Goal: Answer question/provide support: Share knowledge or assist other users

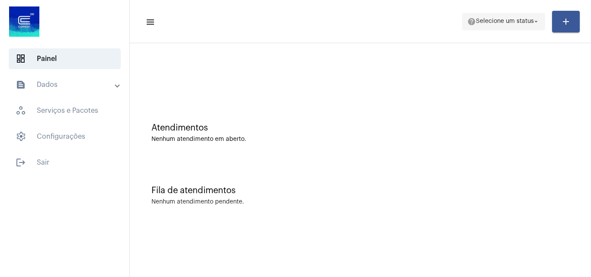
click at [499, 29] on span "help Selecione um status arrow_drop_down" at bounding box center [503, 21] width 73 height 16
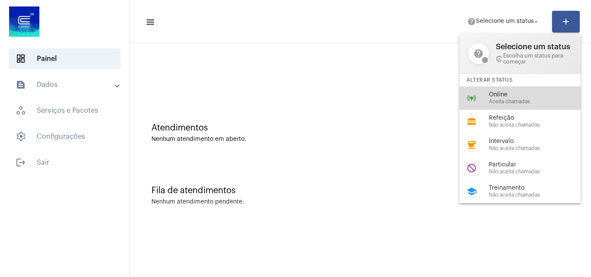
click at [533, 99] on span "Aceita chamadas" at bounding box center [538, 102] width 99 height 6
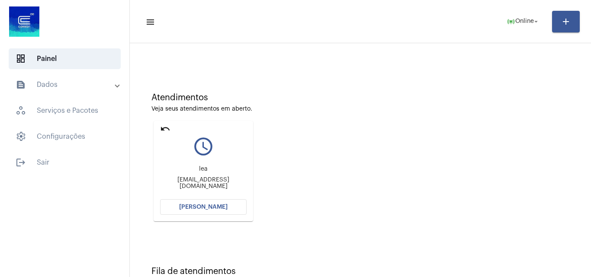
scroll to position [61, 0]
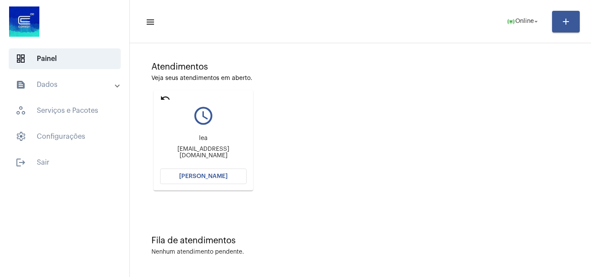
click at [199, 174] on span "[PERSON_NAME]" at bounding box center [203, 177] width 48 height 6
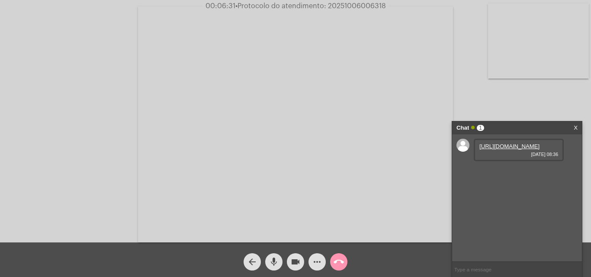
click at [537, 150] on link "[URL][DOMAIN_NAME]" at bounding box center [509, 146] width 60 height 6
click at [298, 263] on mat-icon "videocam" at bounding box center [295, 262] width 10 height 10
click at [277, 262] on mat-icon "mic" at bounding box center [274, 262] width 10 height 10
click at [293, 258] on mat-icon "videocam_off" at bounding box center [295, 262] width 10 height 10
click at [276, 259] on mat-icon "mic_off" at bounding box center [274, 262] width 10 height 10
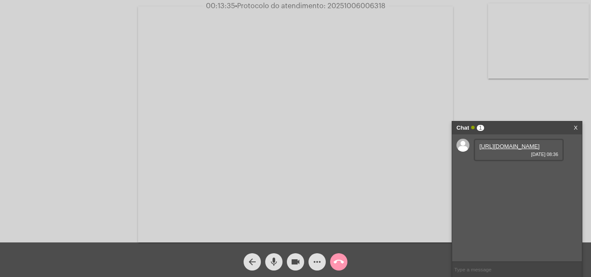
click at [575, 127] on link "X" at bounding box center [576, 128] width 4 height 13
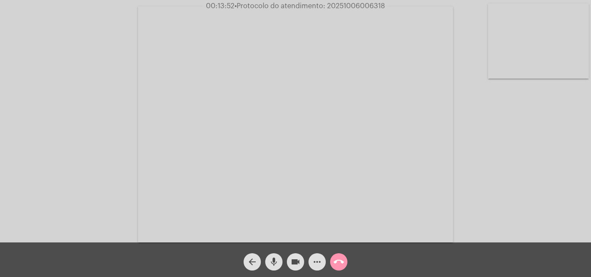
click at [343, 143] on video at bounding box center [295, 124] width 315 height 236
click at [287, 145] on video at bounding box center [150, 124] width 283 height 212
click at [273, 267] on mat-icon "mic" at bounding box center [274, 262] width 10 height 10
click at [296, 265] on mat-icon "videocam" at bounding box center [295, 262] width 10 height 10
click at [341, 262] on mat-icon "call_end" at bounding box center [339, 262] width 10 height 10
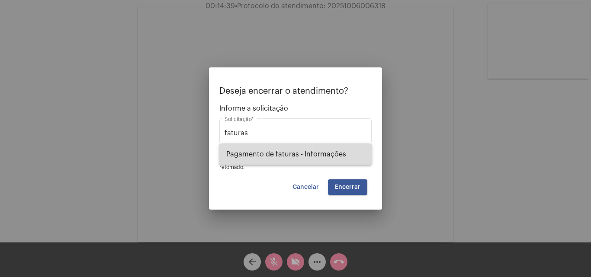
click at [286, 155] on span "Pagamento de faturas - Informações" at bounding box center [295, 154] width 138 height 21
type input "Pagamento de faturas - Informações"
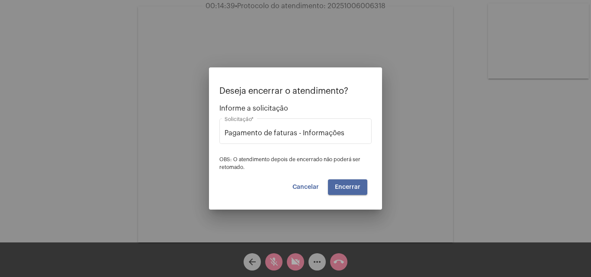
click at [362, 185] on button "Encerrar" at bounding box center [347, 188] width 39 height 16
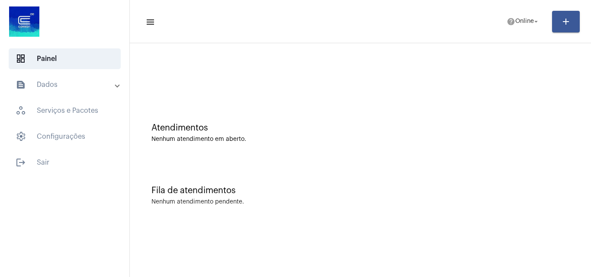
click at [23, 87] on mat-icon "text_snippet_outlined" at bounding box center [21, 85] width 10 height 10
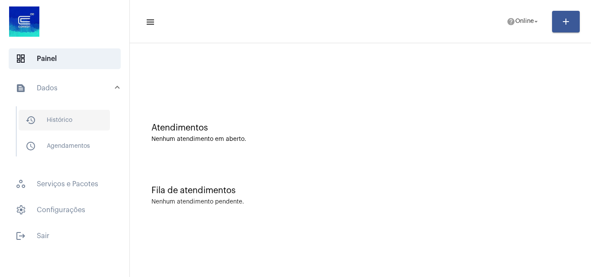
click at [62, 129] on span "history_outlined Histórico" at bounding box center [64, 120] width 91 height 21
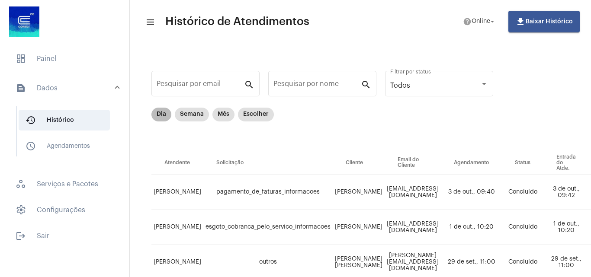
click at [161, 112] on mat-chip "Dia" at bounding box center [161, 115] width 20 height 14
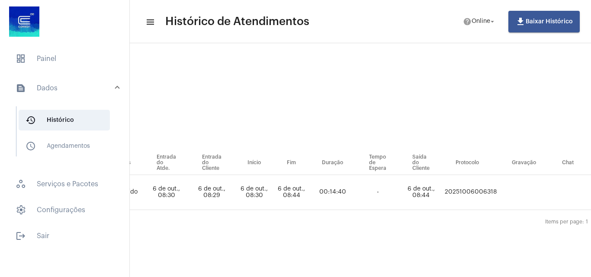
scroll to position [0, 380]
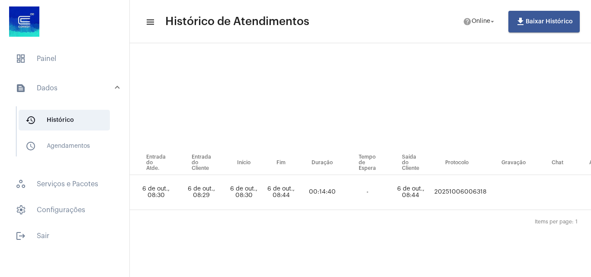
click at [472, 189] on td "20251006006318" at bounding box center [460, 192] width 56 height 35
drag, startPoint x: 470, startPoint y: 197, endPoint x: 476, endPoint y: 191, distance: 9.2
copy td "20251006006318"
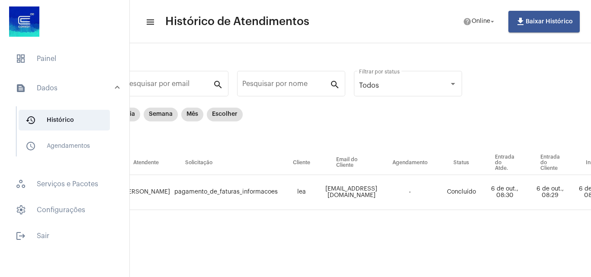
scroll to position [0, 0]
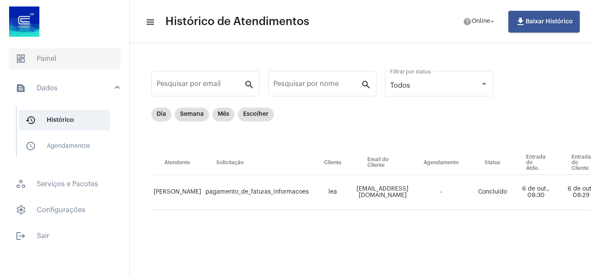
click at [43, 58] on span "dashboard Painel" at bounding box center [65, 58] width 112 height 21
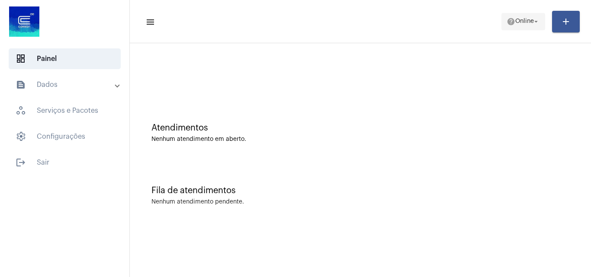
click at [533, 19] on mat-icon "arrow_drop_down" at bounding box center [536, 22] width 8 height 8
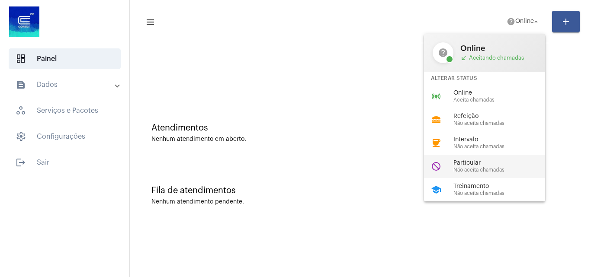
click at [485, 158] on div "do_not_disturb Particular Não aceita chamadas" at bounding box center [491, 166] width 135 height 23
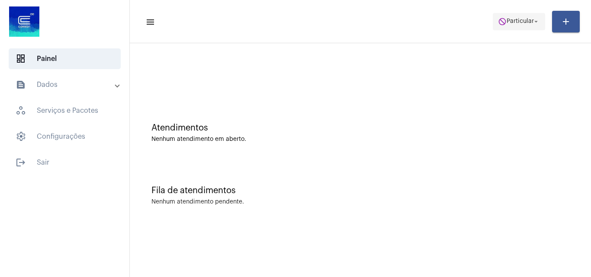
click at [513, 23] on span "Particular" at bounding box center [520, 22] width 27 height 6
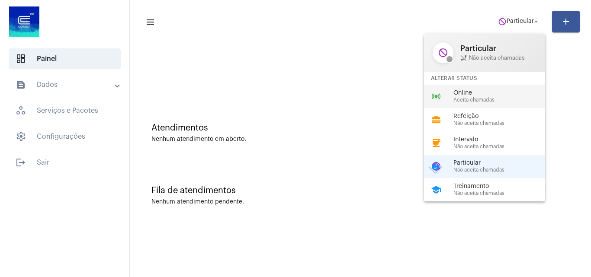
click at [484, 91] on span "Online" at bounding box center [502, 93] width 99 height 6
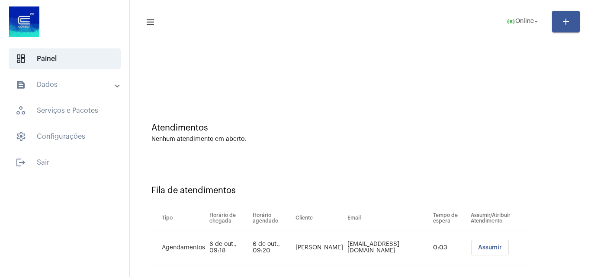
scroll to position [12, 0]
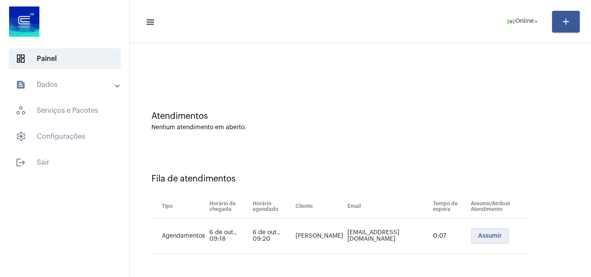
click at [489, 232] on button "Assumir" at bounding box center [490, 236] width 38 height 16
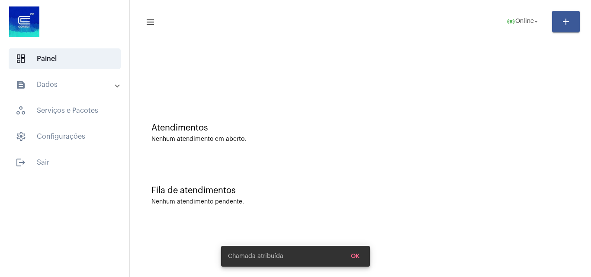
scroll to position [0, 0]
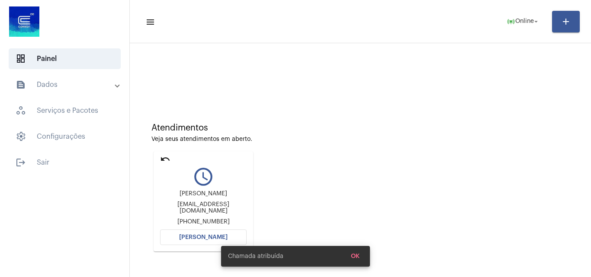
click at [189, 236] on span "[PERSON_NAME]" at bounding box center [203, 238] width 48 height 6
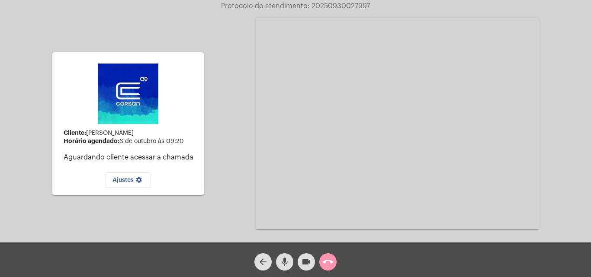
click at [254, 263] on div "arrow_back" at bounding box center [263, 260] width 22 height 22
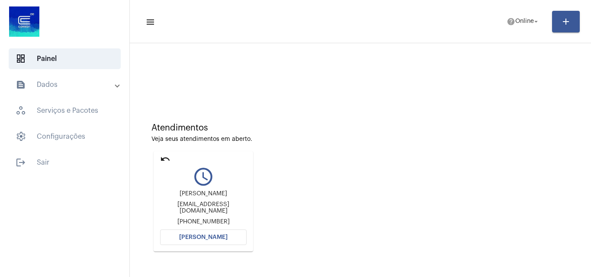
scroll to position [61, 0]
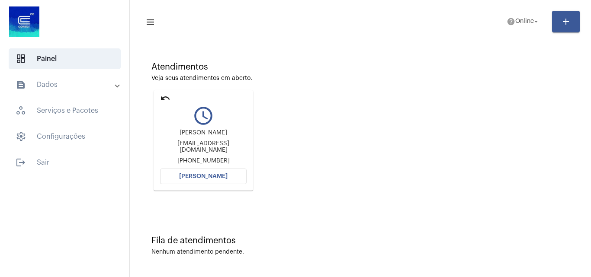
click at [199, 180] on button "[PERSON_NAME]" at bounding box center [203, 177] width 87 height 16
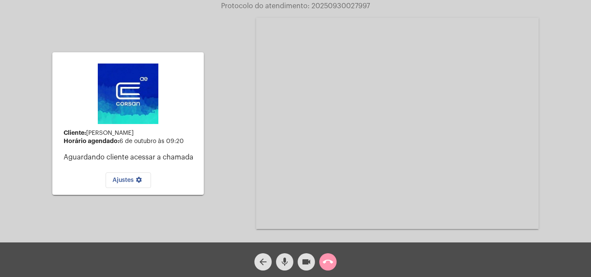
click at [331, 268] on span "call_end" at bounding box center [328, 262] width 10 height 17
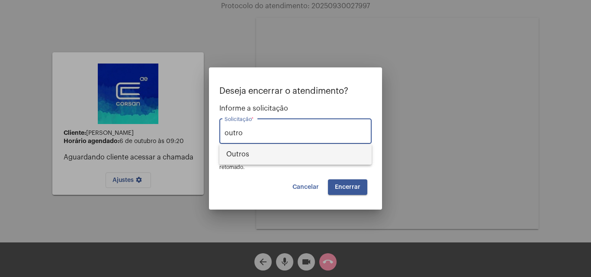
click at [298, 151] on span "Outros" at bounding box center [295, 154] width 138 height 21
type input "Outros"
click at [353, 183] on button "Encerrar" at bounding box center [347, 188] width 39 height 16
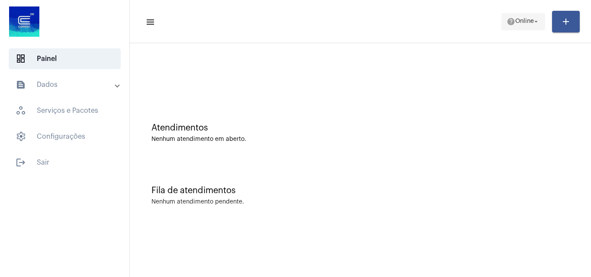
click at [510, 18] on mat-icon "help" at bounding box center [511, 21] width 9 height 9
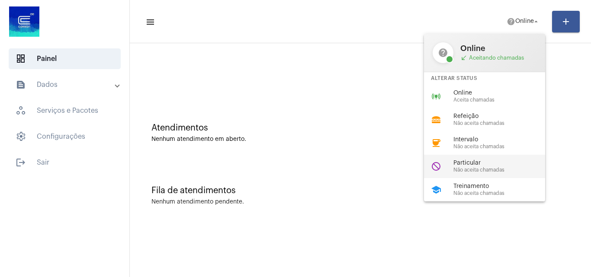
click at [476, 166] on span "Particular" at bounding box center [502, 163] width 99 height 6
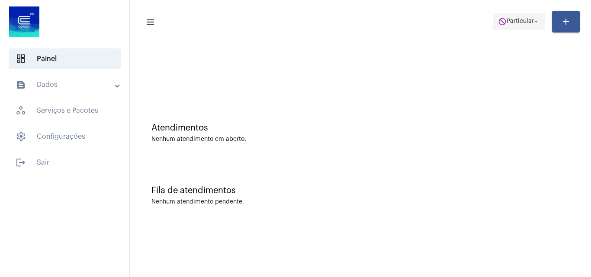
click at [522, 17] on span "do_not_disturb Particular arrow_drop_down" at bounding box center [519, 21] width 42 height 16
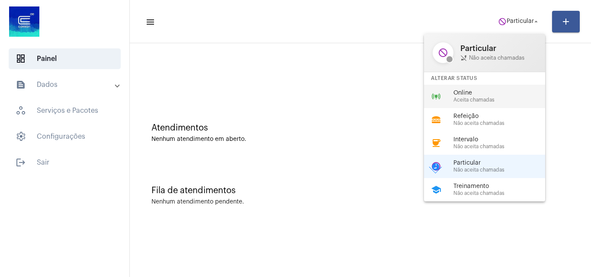
click at [481, 90] on span "Online" at bounding box center [502, 93] width 99 height 6
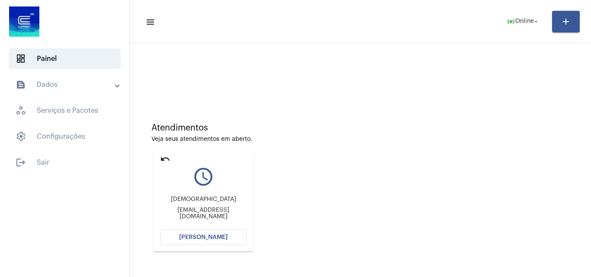
click at [184, 235] on span "[PERSON_NAME]" at bounding box center [203, 238] width 48 height 6
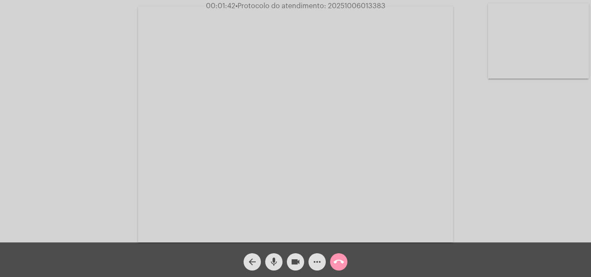
click at [289, 260] on button "videocam" at bounding box center [295, 262] width 17 height 17
click at [271, 260] on mat-icon "mic" at bounding box center [274, 262] width 10 height 10
click at [241, 91] on video at bounding box center [295, 124] width 315 height 236
click at [197, 109] on video at bounding box center [150, 124] width 283 height 212
click at [293, 267] on mat-icon "videocam_off" at bounding box center [295, 262] width 10 height 10
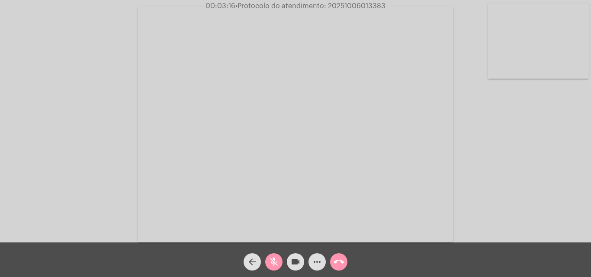
click at [276, 265] on mat-icon "mic_off" at bounding box center [274, 262] width 10 height 10
click at [294, 258] on mat-icon "videocam" at bounding box center [295, 262] width 10 height 10
click at [294, 258] on mat-icon "videocam_off" at bounding box center [295, 262] width 10 height 10
click at [288, 262] on button "videocam" at bounding box center [295, 262] width 17 height 17
click at [277, 263] on mat-icon "mic" at bounding box center [274, 262] width 10 height 10
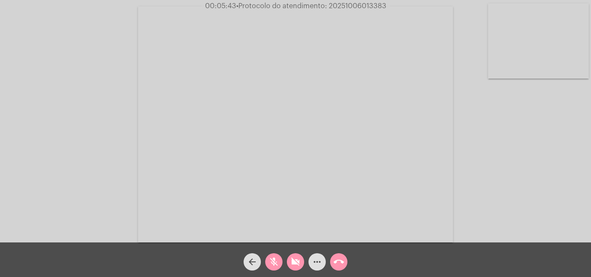
drag, startPoint x: 305, startPoint y: 260, endPoint x: 295, endPoint y: 264, distance: 10.1
click at [304, 260] on div "videocam_off" at bounding box center [296, 260] width 22 height 22
click at [274, 261] on mat-icon "mic_off" at bounding box center [274, 262] width 10 height 10
click at [296, 261] on mat-icon "videocam" at bounding box center [295, 262] width 10 height 10
click at [277, 260] on mat-icon "mic" at bounding box center [274, 262] width 10 height 10
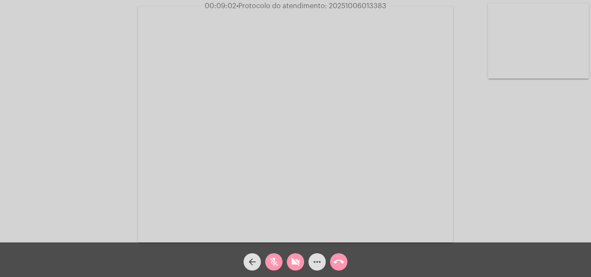
click at [294, 253] on div "videocam_off" at bounding box center [296, 260] width 22 height 22
click at [270, 261] on mat-icon "mic_off" at bounding box center [274, 262] width 10 height 10
click at [297, 259] on mat-icon "videocam" at bounding box center [295, 262] width 10 height 10
click at [293, 262] on mat-icon "videocam_off" at bounding box center [295, 262] width 10 height 10
click at [293, 262] on mat-icon "videocam" at bounding box center [295, 262] width 10 height 10
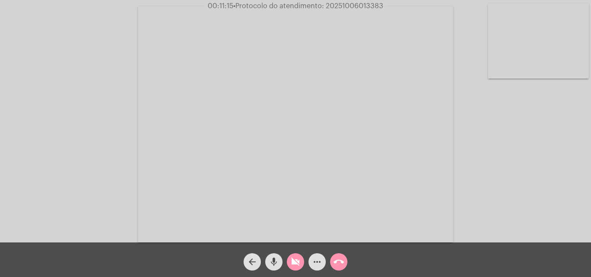
click at [262, 263] on div "arrow_back" at bounding box center [252, 260] width 22 height 22
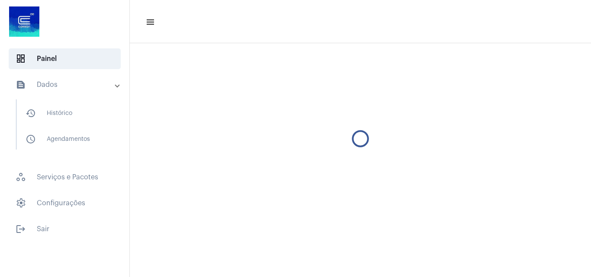
click at [274, 264] on mat-sidenav-content "menu" at bounding box center [360, 138] width 461 height 277
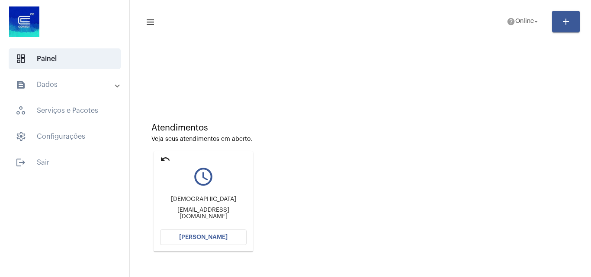
drag, startPoint x: 203, startPoint y: 240, endPoint x: 207, endPoint y: 265, distance: 25.0
click at [207, 267] on div "Atendimentos Veja seus atendimentos em aberto. undo query_builder [DEMOGRAPHIC_…" at bounding box center [360, 184] width 453 height 174
click at [208, 244] on button "[PERSON_NAME]" at bounding box center [203, 238] width 87 height 16
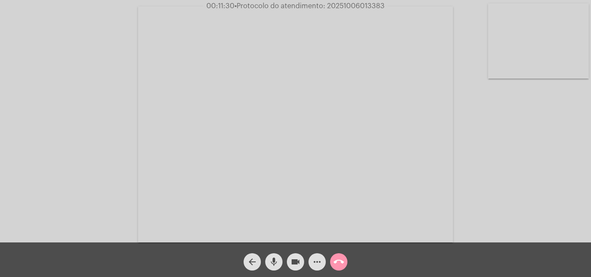
click at [299, 256] on span "videocam" at bounding box center [295, 262] width 10 height 17
click at [274, 257] on mat-icon "mic" at bounding box center [274, 262] width 10 height 10
click at [295, 254] on span "videocam_off" at bounding box center [295, 262] width 10 height 17
click at [282, 257] on div "mic_off" at bounding box center [274, 260] width 22 height 22
click at [269, 264] on mat-icon "mic" at bounding box center [274, 262] width 10 height 10
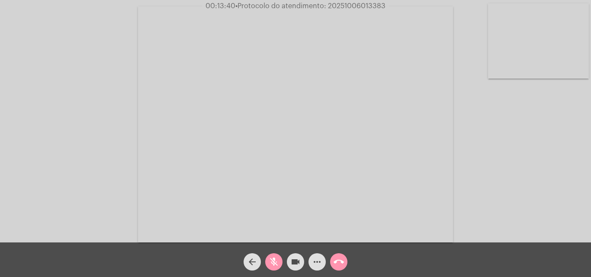
click at [300, 265] on mat-icon "videocam" at bounding box center [295, 262] width 10 height 10
click at [331, 261] on button "call_end" at bounding box center [338, 262] width 17 height 17
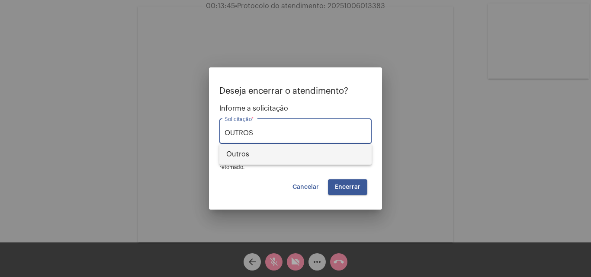
click at [294, 153] on span "Outros" at bounding box center [295, 154] width 138 height 21
type input "Outros"
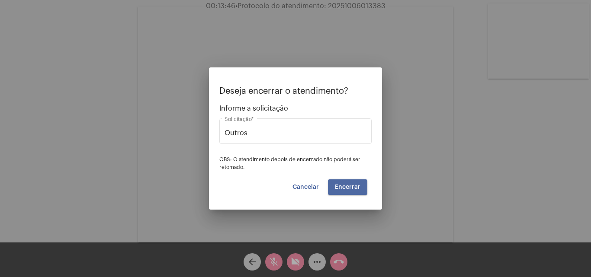
click at [337, 184] on span "Encerrar" at bounding box center [348, 187] width 26 height 6
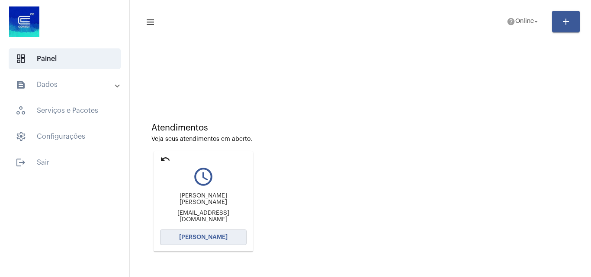
click at [205, 231] on button "[PERSON_NAME]" at bounding box center [203, 238] width 87 height 16
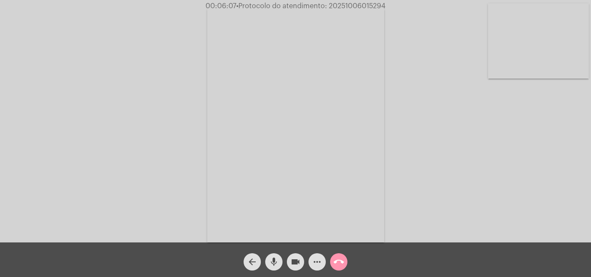
click at [299, 268] on span "videocam" at bounding box center [295, 262] width 10 height 17
click at [275, 262] on mat-icon "mic" at bounding box center [274, 262] width 10 height 10
click at [298, 270] on span "videocam_off" at bounding box center [295, 262] width 10 height 17
click at [278, 264] on mat-icon "mic_off" at bounding box center [274, 262] width 10 height 10
click at [292, 263] on mat-icon "videocam" at bounding box center [295, 262] width 10 height 10
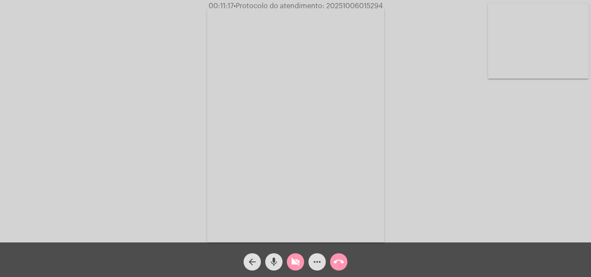
click at [277, 262] on mat-icon "mic" at bounding box center [274, 262] width 10 height 10
click at [295, 259] on mat-icon "videocam_off" at bounding box center [295, 262] width 10 height 10
click at [273, 266] on mat-icon "mic_off" at bounding box center [274, 262] width 10 height 10
click at [301, 259] on button "videocam" at bounding box center [295, 262] width 17 height 17
drag, startPoint x: 276, startPoint y: 257, endPoint x: 281, endPoint y: 237, distance: 20.7
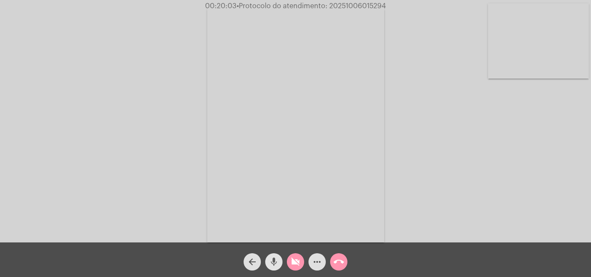
click at [275, 257] on mat-icon "mic" at bounding box center [274, 262] width 10 height 10
click at [299, 255] on span "videocam_off" at bounding box center [295, 262] width 10 height 17
click at [277, 259] on mat-icon "mic_off" at bounding box center [274, 262] width 10 height 10
click at [276, 257] on span "mic" at bounding box center [274, 262] width 10 height 17
click at [294, 259] on mat-icon "videocam" at bounding box center [295, 262] width 10 height 10
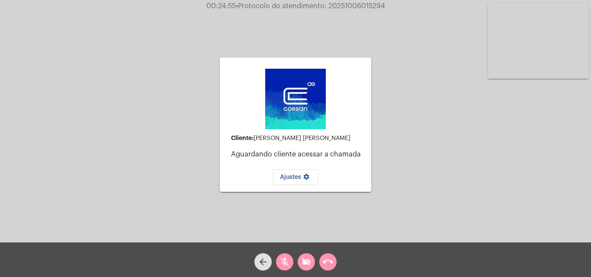
click at [337, 259] on div "call_end" at bounding box center [328, 260] width 22 height 22
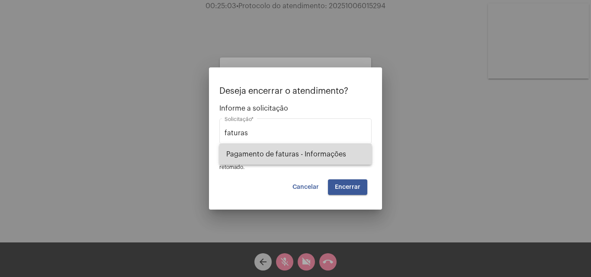
click at [310, 149] on span "Pagamento de faturas - Informações" at bounding box center [295, 154] width 138 height 21
type input "Pagamento de faturas - Informações"
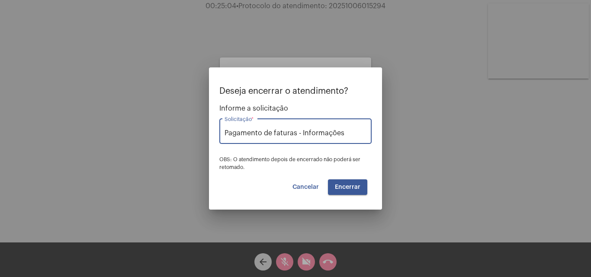
click at [338, 189] on span "Encerrar" at bounding box center [348, 187] width 26 height 6
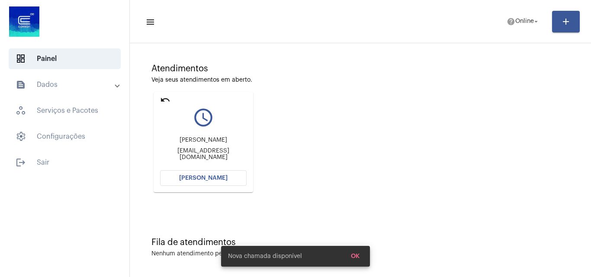
scroll to position [61, 0]
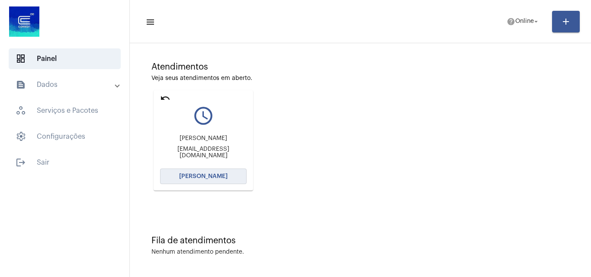
click at [194, 179] on span "[PERSON_NAME]" at bounding box center [203, 177] width 48 height 6
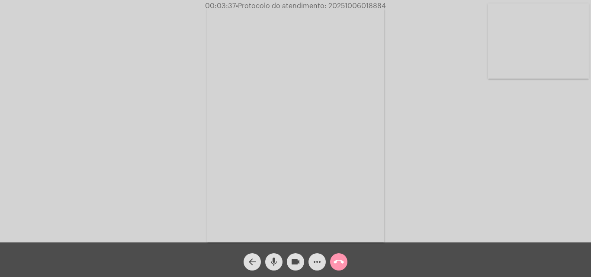
click at [296, 265] on mat-icon "videocam" at bounding box center [295, 262] width 10 height 10
click at [278, 264] on mat-icon "mic" at bounding box center [274, 262] width 10 height 10
click at [297, 260] on mat-icon "videocam_off" at bounding box center [295, 262] width 10 height 10
click at [282, 262] on button "mic_off" at bounding box center [273, 262] width 17 height 17
click at [271, 259] on mat-icon "mic" at bounding box center [274, 262] width 10 height 10
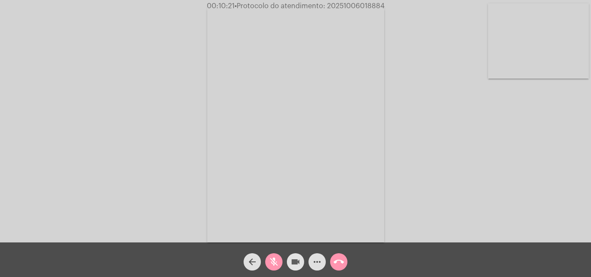
click at [298, 264] on mat-icon "videocam" at bounding box center [295, 262] width 10 height 10
click at [344, 265] on button "call_end" at bounding box center [338, 262] width 17 height 17
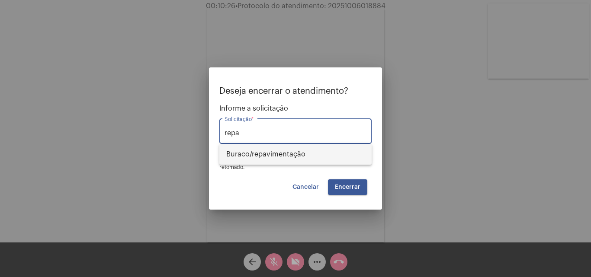
click at [313, 157] on span "⁠Buraco/repavimentação" at bounding box center [295, 154] width 138 height 21
type input "⁠Buraco/repavimentação"
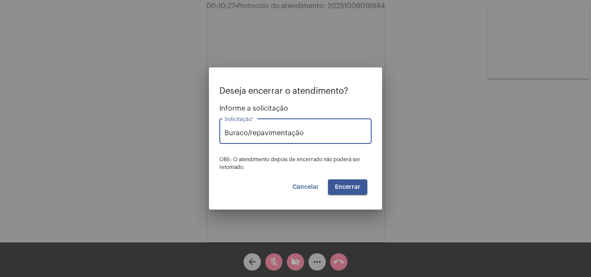
click at [349, 190] on span "Encerrar" at bounding box center [348, 187] width 26 height 6
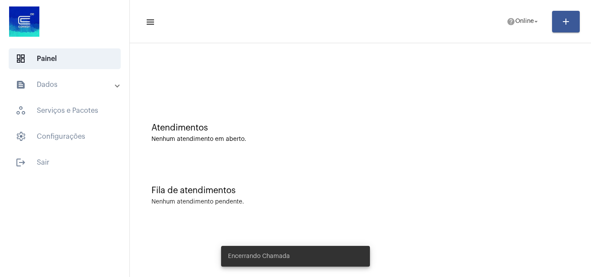
click at [80, 76] on mat-expansion-panel-header "text_snippet_outlined Dados" at bounding box center [67, 84] width 124 height 21
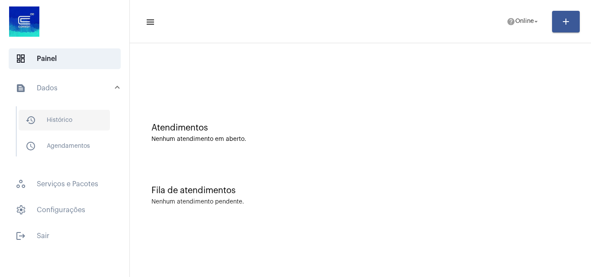
click at [85, 116] on span "history_outlined Histórico" at bounding box center [64, 120] width 91 height 21
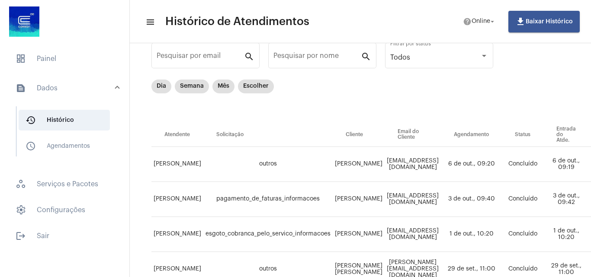
scroll to position [43, 0]
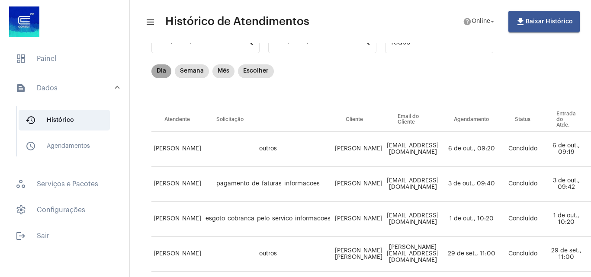
click at [164, 65] on mat-chip "Dia" at bounding box center [161, 71] width 20 height 14
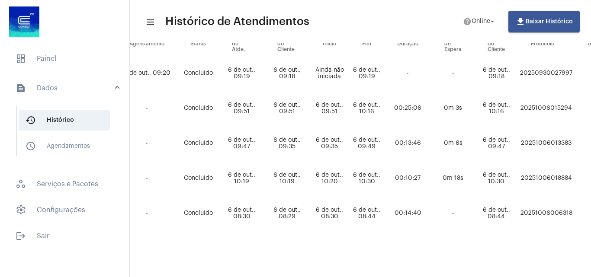
scroll to position [125, 517]
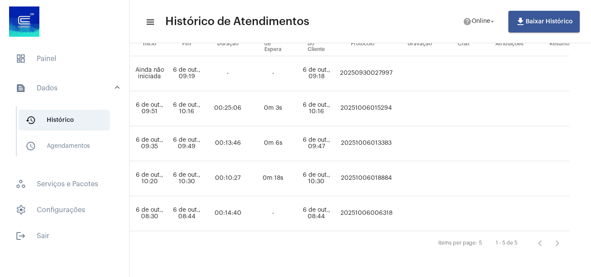
click at [357, 167] on td "20251006018884" at bounding box center [366, 178] width 57 height 35
copy td "20251006018884"
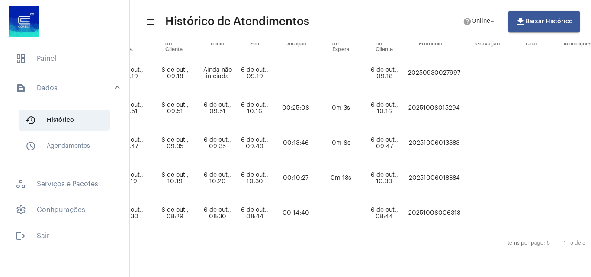
scroll to position [125, 424]
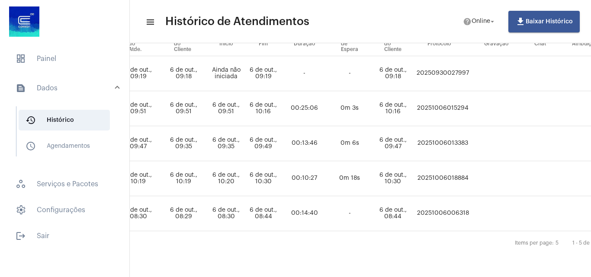
click at [462, 101] on td "20251006015294" at bounding box center [443, 108] width 57 height 35
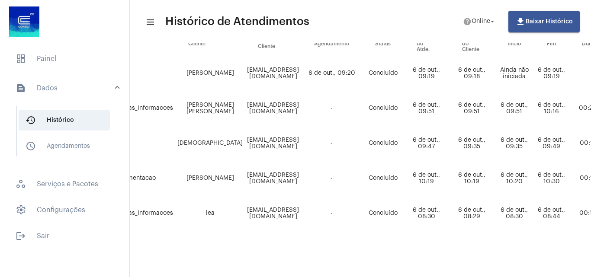
scroll to position [125, 123]
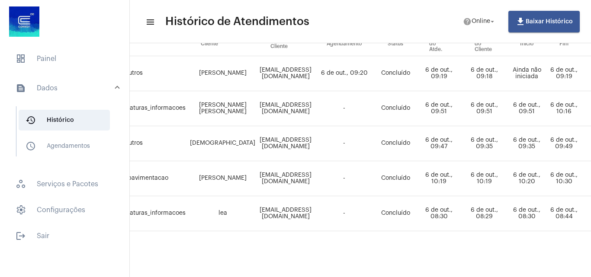
click at [207, 103] on td "[PERSON_NAME] [PERSON_NAME]" at bounding box center [223, 108] width 70 height 35
drag, startPoint x: 207, startPoint y: 103, endPoint x: 235, endPoint y: 84, distance: 33.5
click at [257, 84] on td "[EMAIL_ADDRESS][DOMAIN_NAME]" at bounding box center [285, 73] width 56 height 35
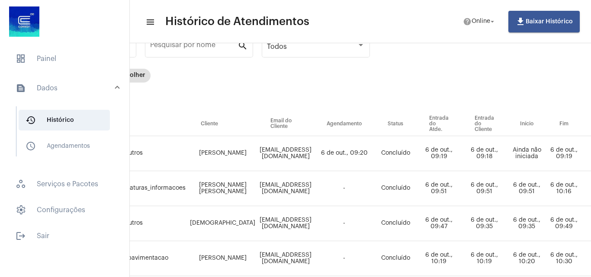
scroll to position [0, 123]
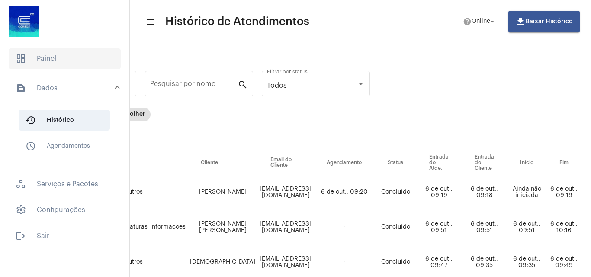
click at [26, 57] on span "dashboard Painel" at bounding box center [65, 58] width 112 height 21
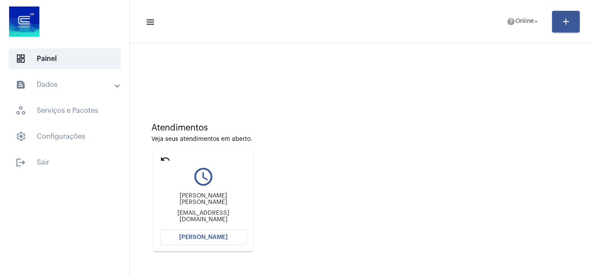
click at [209, 239] on span "[PERSON_NAME]" at bounding box center [203, 238] width 48 height 6
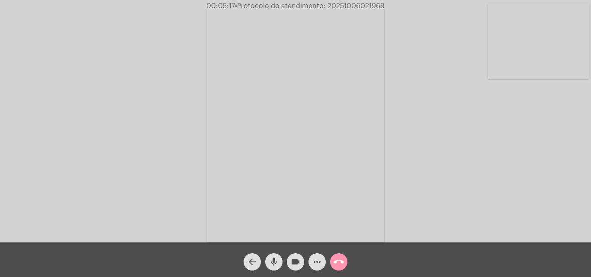
click at [298, 255] on span "videocam" at bounding box center [295, 262] width 10 height 17
click at [273, 263] on mat-icon "mic" at bounding box center [274, 262] width 10 height 10
click at [300, 255] on span "videocam_off" at bounding box center [295, 262] width 10 height 17
click at [278, 259] on mat-icon "mic_off" at bounding box center [274, 262] width 10 height 10
click at [300, 257] on span "videocam" at bounding box center [295, 262] width 10 height 17
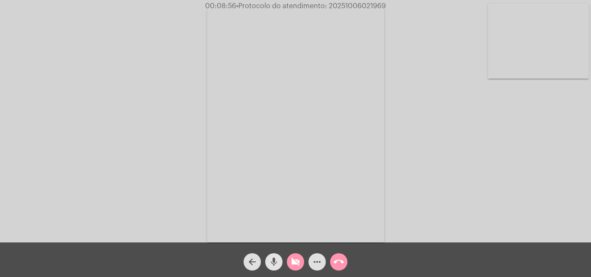
click at [276, 257] on mat-icon "mic" at bounding box center [274, 262] width 10 height 10
click at [276, 266] on mat-icon "mic_off" at bounding box center [274, 262] width 10 height 10
click at [289, 268] on button "videocam_off" at bounding box center [295, 262] width 17 height 17
click at [301, 258] on button "videocam" at bounding box center [295, 262] width 17 height 17
click at [269, 261] on mat-icon "mic" at bounding box center [274, 262] width 10 height 10
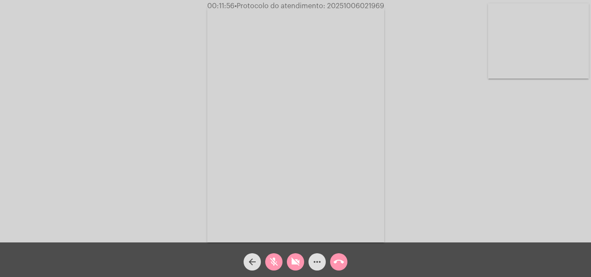
click at [296, 262] on mat-icon "videocam_off" at bounding box center [295, 262] width 10 height 10
click at [277, 263] on mat-icon "mic_off" at bounding box center [274, 262] width 10 height 10
click at [294, 264] on mat-icon "videocam" at bounding box center [295, 262] width 10 height 10
click at [273, 260] on mat-icon "mic" at bounding box center [274, 262] width 10 height 10
click at [292, 266] on mat-icon "videocam_off" at bounding box center [295, 262] width 10 height 10
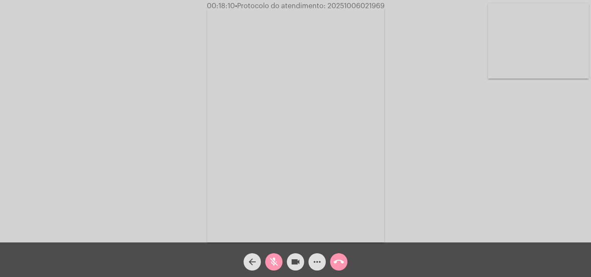
click at [265, 262] on div "mic_off" at bounding box center [274, 260] width 22 height 22
click at [277, 264] on mat-icon "mic" at bounding box center [274, 262] width 10 height 10
click at [299, 265] on mat-icon "videocam" at bounding box center [295, 262] width 10 height 10
click at [338, 263] on mat-icon "call_end" at bounding box center [339, 262] width 10 height 10
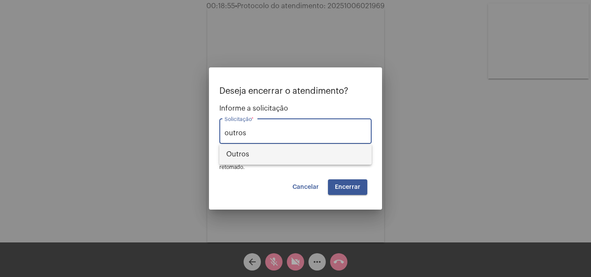
click at [309, 150] on span "Outros" at bounding box center [295, 154] width 138 height 21
type input "Outros"
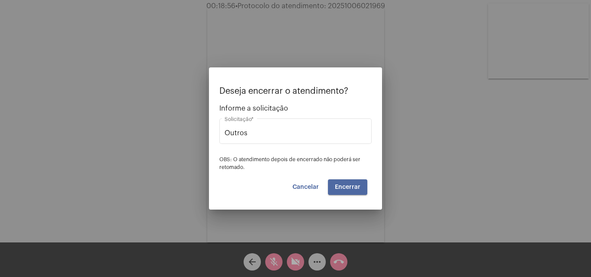
click at [359, 189] on span "Encerrar" at bounding box center [348, 187] width 26 height 6
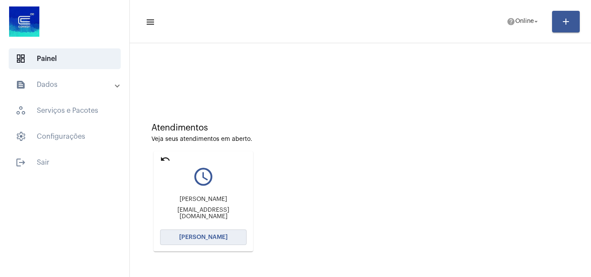
click at [208, 237] on span "[PERSON_NAME]" at bounding box center [203, 238] width 48 height 6
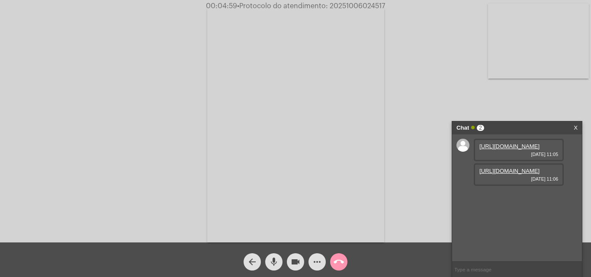
click at [297, 268] on span "videocam" at bounding box center [295, 262] width 10 height 17
click at [269, 261] on mat-icon "mic" at bounding box center [274, 262] width 10 height 10
click at [298, 264] on mat-icon "videocam_off" at bounding box center [295, 262] width 10 height 10
click at [273, 261] on mat-icon "mic_off" at bounding box center [274, 262] width 10 height 10
click at [302, 267] on button "videocam" at bounding box center [295, 262] width 17 height 17
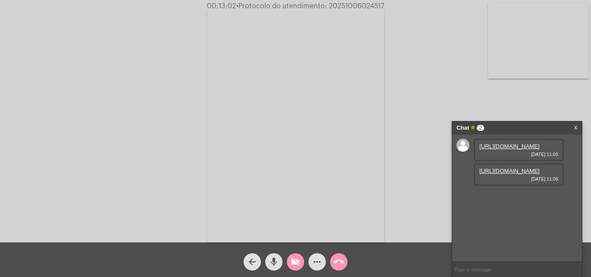
click at [283, 265] on div "mic" at bounding box center [274, 260] width 22 height 22
click at [295, 268] on span "videocam_off" at bounding box center [295, 262] width 10 height 17
click at [277, 265] on mat-icon "mic_off" at bounding box center [274, 262] width 10 height 10
click at [294, 266] on mat-icon "videocam" at bounding box center [295, 262] width 10 height 10
click at [275, 262] on mat-icon "mic" at bounding box center [274, 262] width 10 height 10
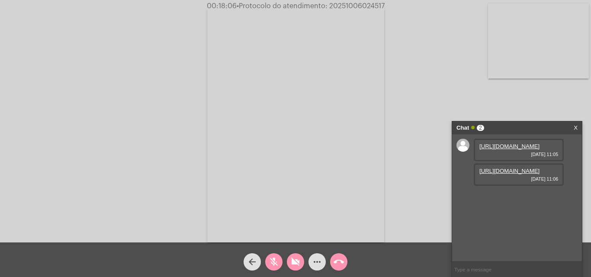
click at [284, 267] on div "mic_off" at bounding box center [274, 260] width 22 height 22
click at [294, 268] on span "videocam_off" at bounding box center [295, 262] width 10 height 17
click at [301, 267] on button "videocam" at bounding box center [295, 262] width 17 height 17
click at [273, 260] on mat-icon "mic" at bounding box center [274, 262] width 10 height 10
click at [288, 258] on button "videocam_off" at bounding box center [295, 262] width 17 height 17
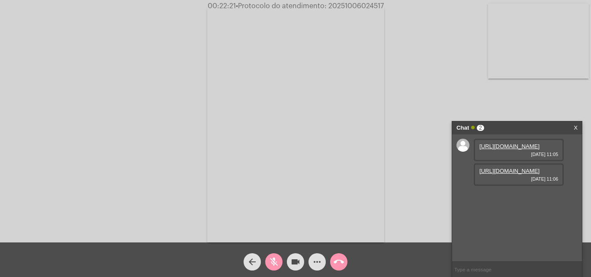
click at [273, 254] on span "mic_off" at bounding box center [274, 262] width 10 height 17
click at [277, 263] on mat-icon "mic" at bounding box center [274, 262] width 10 height 10
click at [301, 263] on button "videocam" at bounding box center [295, 262] width 17 height 17
click at [343, 262] on mat-icon "call_end" at bounding box center [339, 262] width 10 height 10
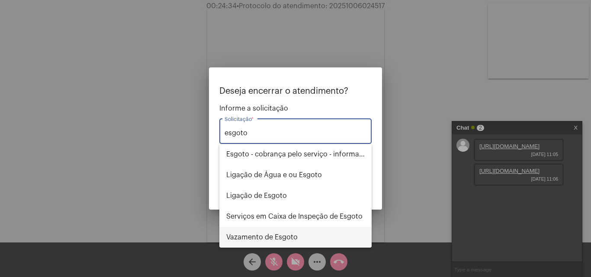
click at [309, 237] on span "⁠Vazamento de Esgoto" at bounding box center [295, 237] width 138 height 21
type input "⁠Vazamento de Esgoto"
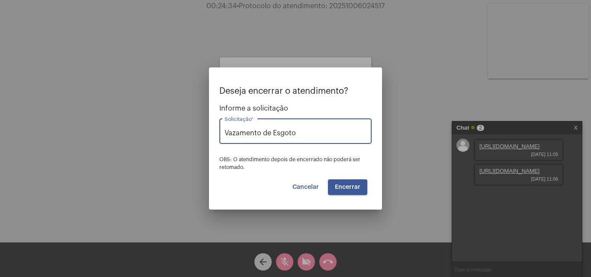
click at [354, 188] on span "Encerrar" at bounding box center [348, 187] width 26 height 6
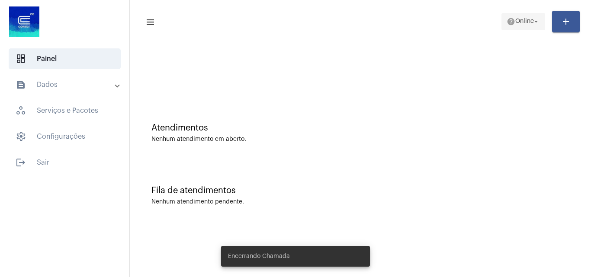
click at [528, 23] on span "Online" at bounding box center [524, 22] width 19 height 6
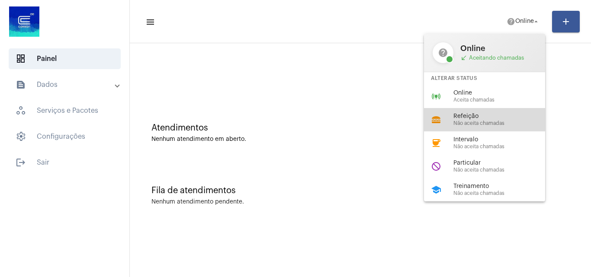
click at [484, 124] on span "Não aceita chamadas" at bounding box center [502, 124] width 99 height 6
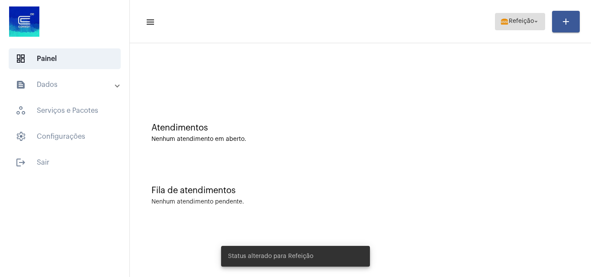
click at [530, 19] on span "Refeição" at bounding box center [521, 22] width 25 height 6
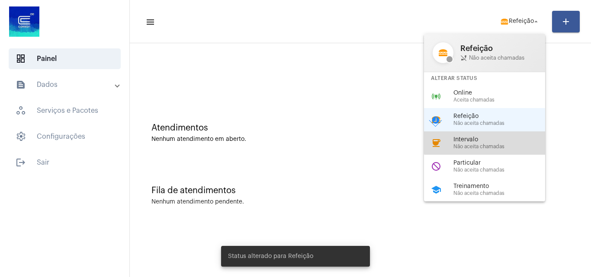
click at [489, 139] on span "Intervalo" at bounding box center [502, 140] width 99 height 6
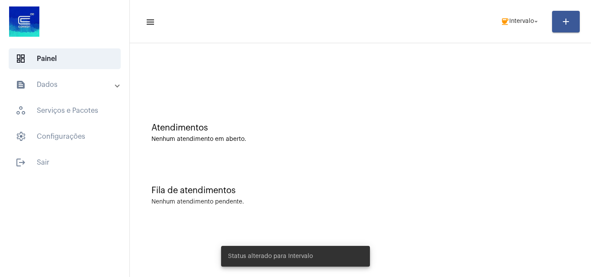
click at [57, 84] on mat-panel-title "text_snippet_outlined Dados" at bounding box center [66, 85] width 100 height 10
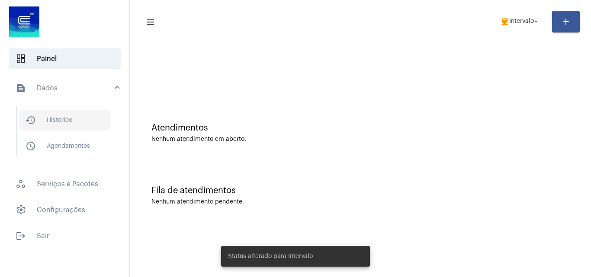
click at [73, 119] on span "history_outlined Histórico" at bounding box center [64, 120] width 91 height 21
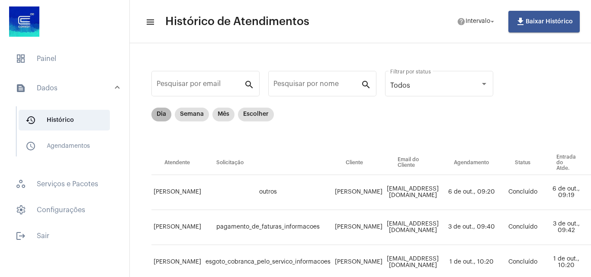
click at [164, 112] on mat-chip "Dia" at bounding box center [161, 115] width 20 height 14
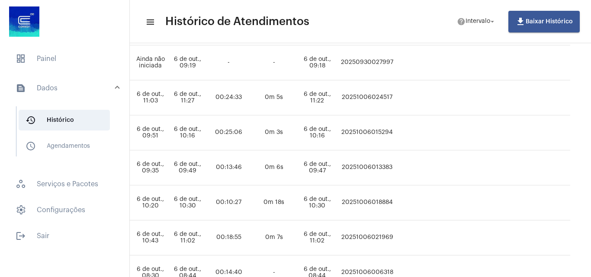
scroll to position [130, 514]
click at [349, 92] on td "20251006024517" at bounding box center [366, 97] width 57 height 35
click at [350, 96] on td "20251006024517" at bounding box center [366, 97] width 57 height 35
copy td "20251006024517"
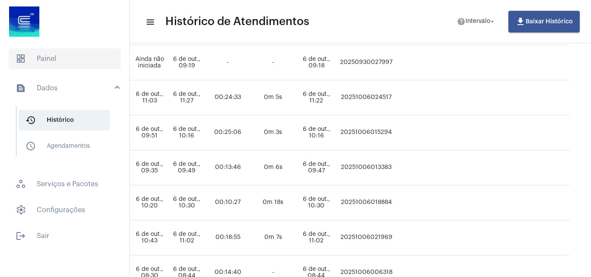
click at [48, 56] on span "dashboard Painel" at bounding box center [65, 58] width 112 height 21
